Goal: Check status

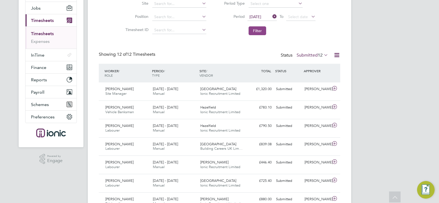
click at [258, 31] on button "Filter" at bounding box center [258, 30] width 18 height 9
click at [150, 87] on div "[PERSON_NAME] Telehandler [DATE] - [DATE]" at bounding box center [126, 92] width 47 height 14
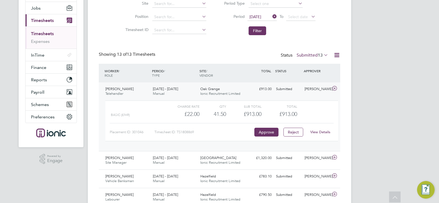
click at [253, 90] on div "£913.00 Submitted" at bounding box center [259, 89] width 29 height 9
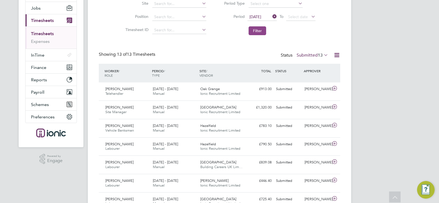
click at [261, 30] on button "Filter" at bounding box center [258, 30] width 18 height 9
click at [316, 52] on div "Status Submitted 13" at bounding box center [305, 56] width 49 height 8
click at [314, 53] on label "Submitted 13" at bounding box center [313, 54] width 32 height 5
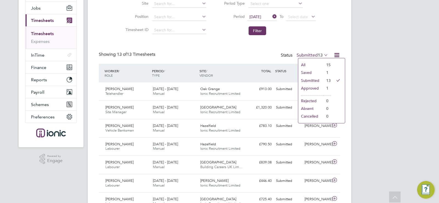
click at [307, 70] on li "Saved" at bounding box center [310, 73] width 25 height 8
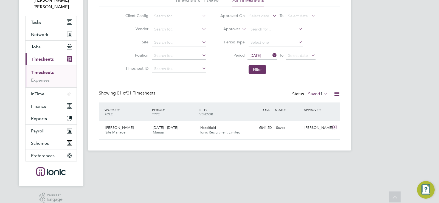
click at [309, 91] on label "Saved 1" at bounding box center [318, 93] width 20 height 5
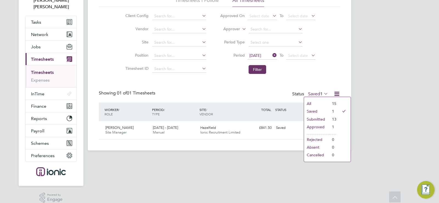
click at [317, 118] on li "Submitted" at bounding box center [316, 119] width 25 height 8
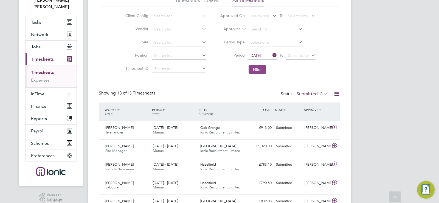
click at [262, 68] on button "Filter" at bounding box center [258, 69] width 18 height 9
drag, startPoint x: 314, startPoint y: 96, endPoint x: 316, endPoint y: 93, distance: 3.6
click at [314, 95] on label "Submitted 13" at bounding box center [313, 93] width 32 height 5
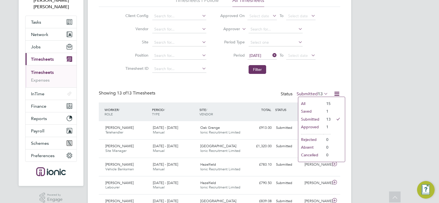
click at [311, 111] on li "Saved" at bounding box center [310, 111] width 25 height 8
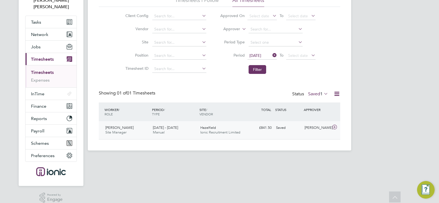
click at [216, 126] on span "Hazelfield" at bounding box center [208, 127] width 16 height 5
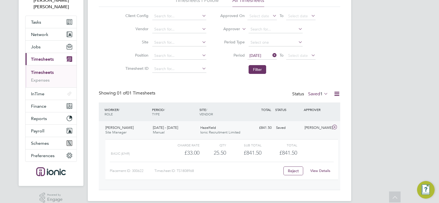
click at [321, 169] on link "View Details" at bounding box center [320, 170] width 20 height 5
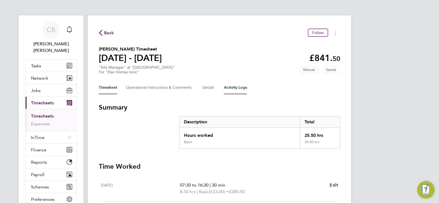
click at [238, 89] on Logs-tab "Activity Logs" at bounding box center [235, 87] width 23 height 13
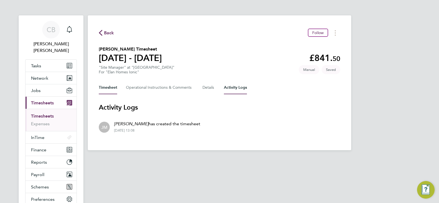
click at [108, 86] on button "Timesheet" at bounding box center [108, 87] width 18 height 13
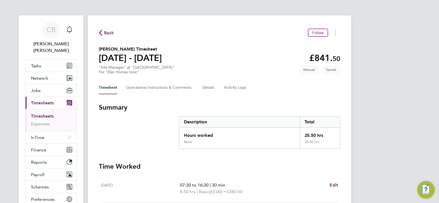
click at [44, 113] on link "Timesheets" at bounding box center [42, 115] width 23 height 5
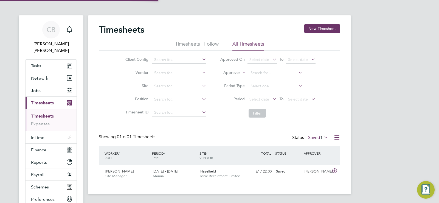
scroll to position [14, 48]
click at [266, 99] on span "Select date" at bounding box center [260, 99] width 20 height 5
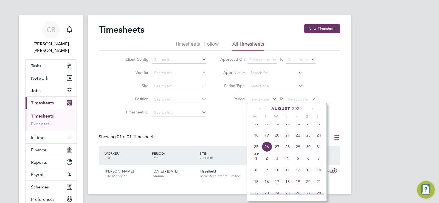
click at [257, 139] on span "18" at bounding box center [256, 135] width 10 height 10
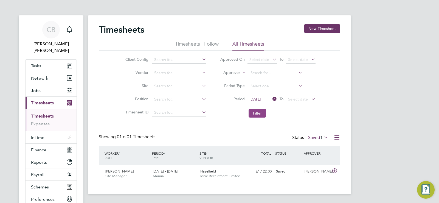
click at [257, 113] on button "Filter" at bounding box center [258, 113] width 18 height 9
click at [319, 137] on label "Saved 1" at bounding box center [318, 137] width 20 height 5
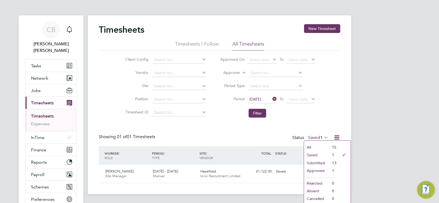
click at [313, 163] on li "Submitted" at bounding box center [316, 163] width 25 height 8
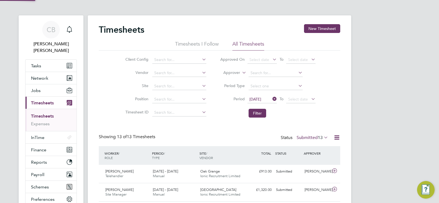
scroll to position [0, 0]
